Goal: Task Accomplishment & Management: Manage account settings

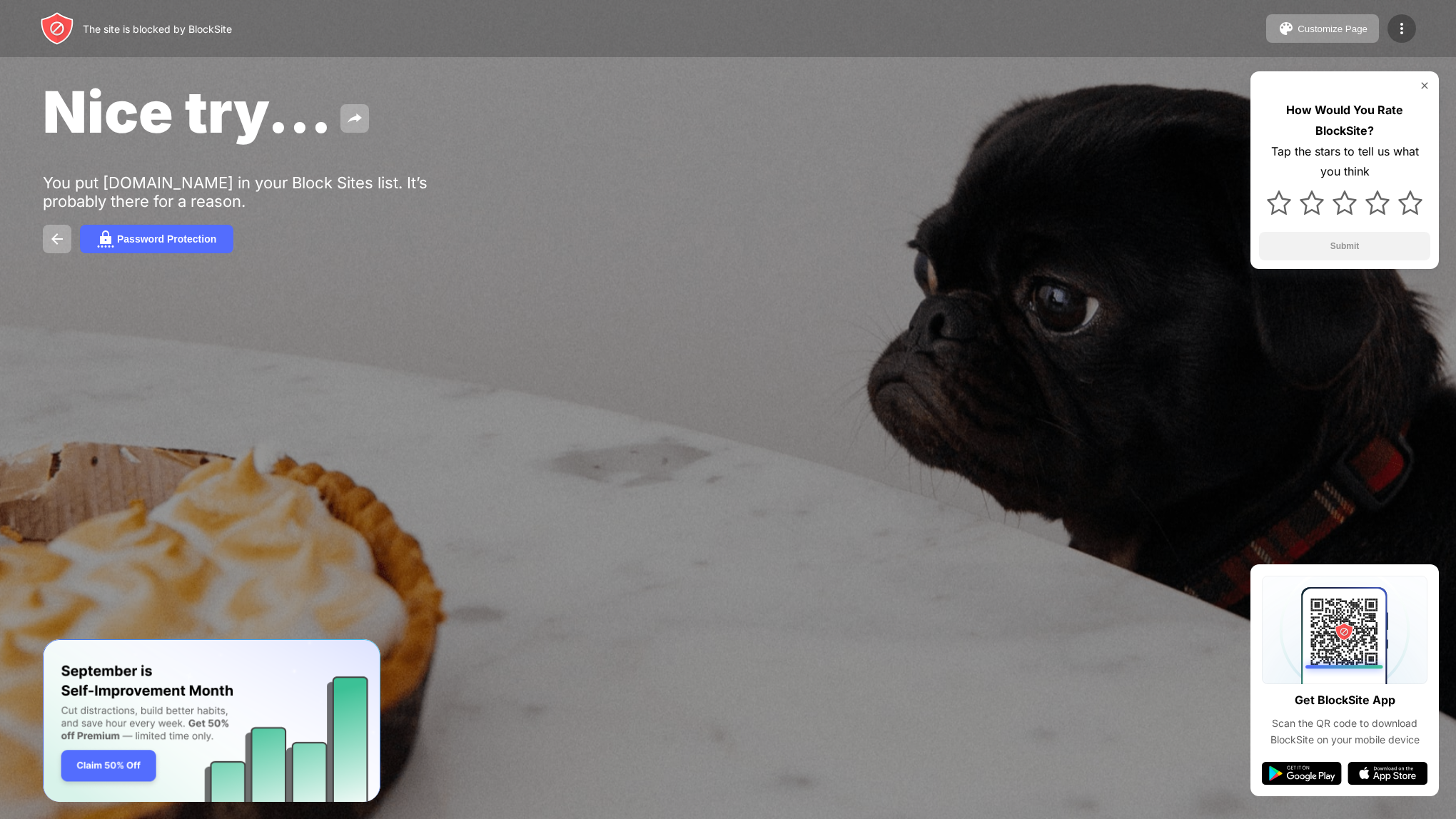
click at [1393, 27] on img at bounding box center [1402, 29] width 17 height 17
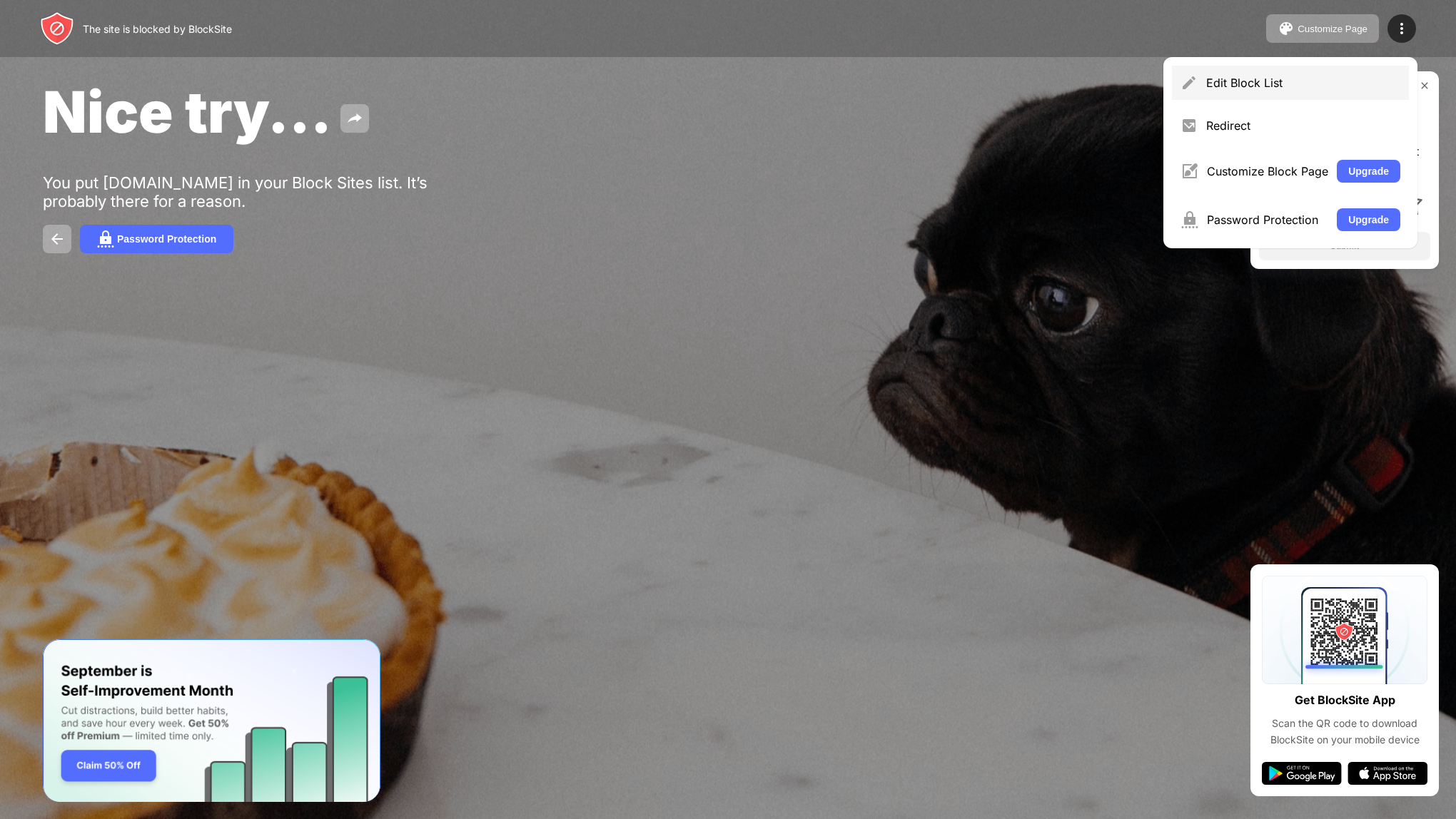
click at [1277, 84] on div "Edit Block List" at bounding box center [1303, 83] width 194 height 14
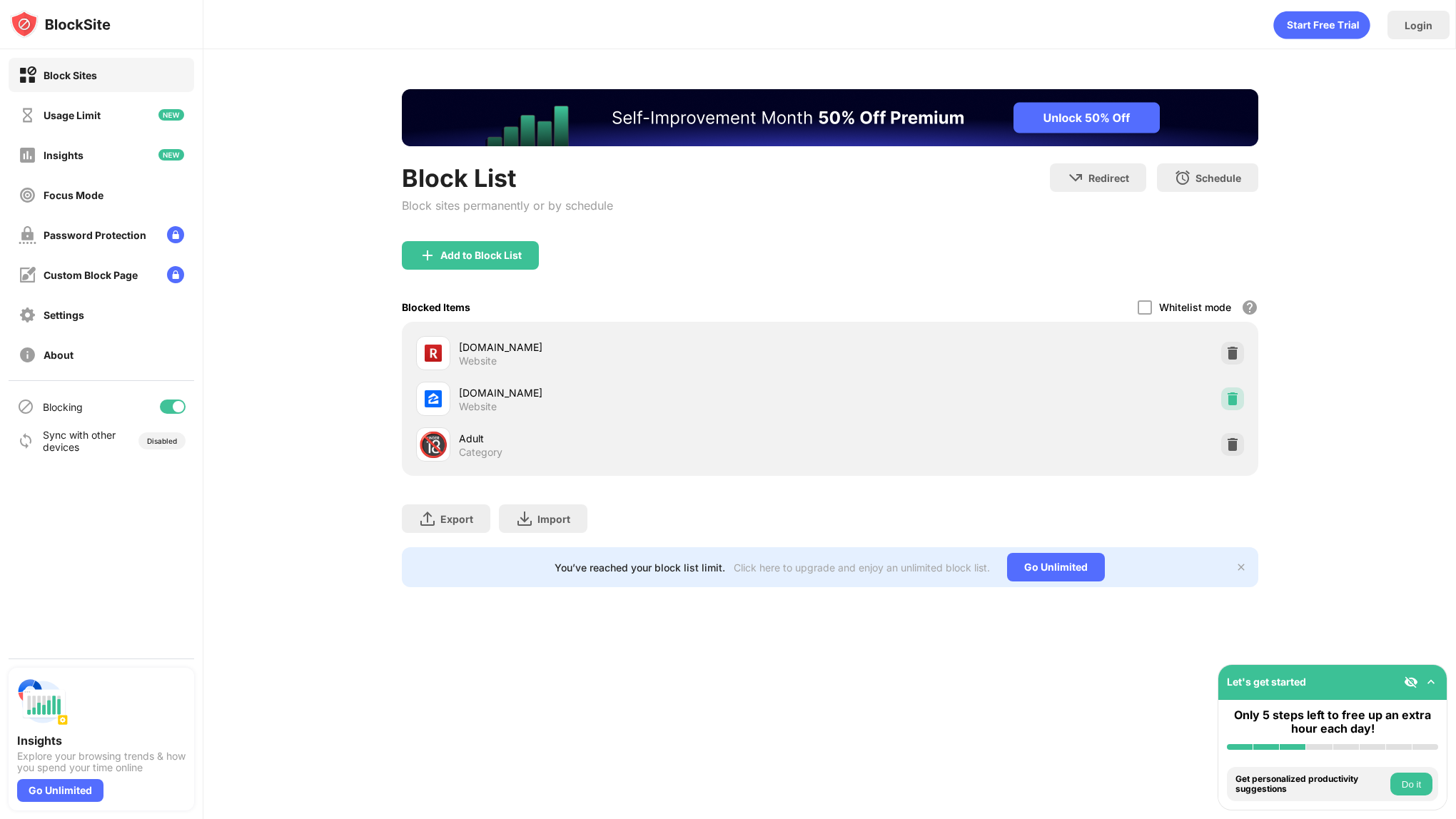
click at [1230, 393] on img at bounding box center [1232, 399] width 14 height 14
